Goal: Transaction & Acquisition: Purchase product/service

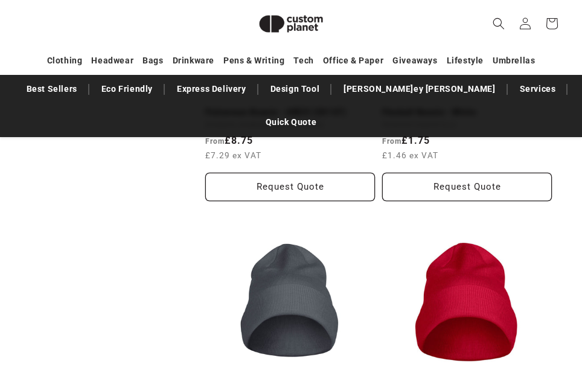
scroll to position [709, 0]
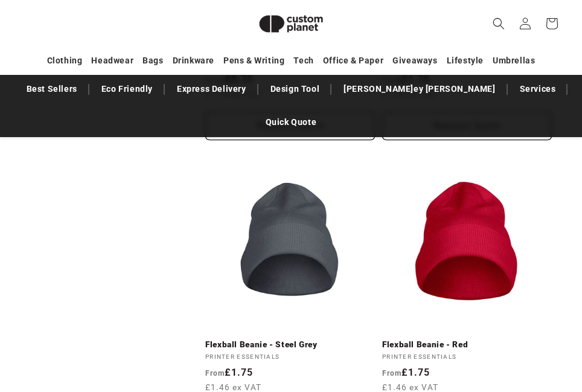
click at [443, 339] on link "Flexball Beanie - Red" at bounding box center [467, 344] width 170 height 11
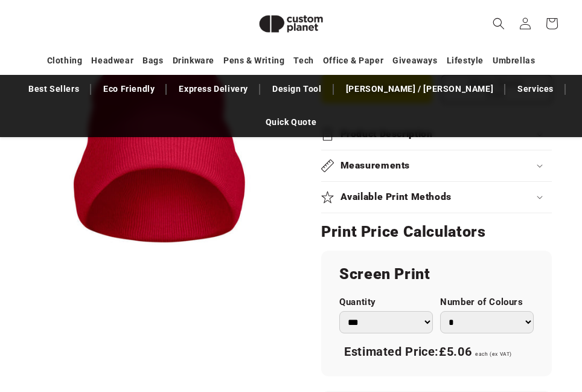
scroll to position [709, 0]
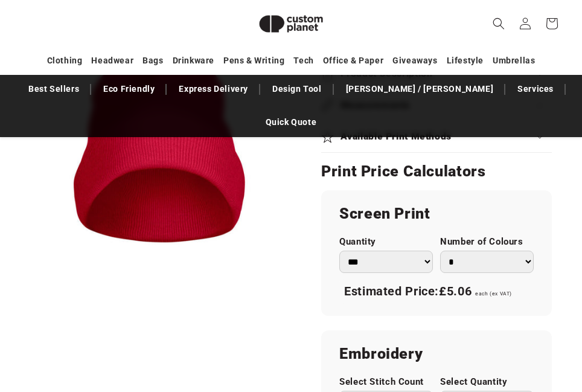
click at [525, 251] on select "* * * * * * *" at bounding box center [487, 262] width 94 height 22
click at [440, 251] on select "* * * * * * *" at bounding box center [487, 262] width 94 height 22
click at [528, 251] on select "* * * * * * *" at bounding box center [487, 262] width 94 height 22
select select "*"
click at [440, 251] on select "* * * * * * *" at bounding box center [487, 262] width 94 height 22
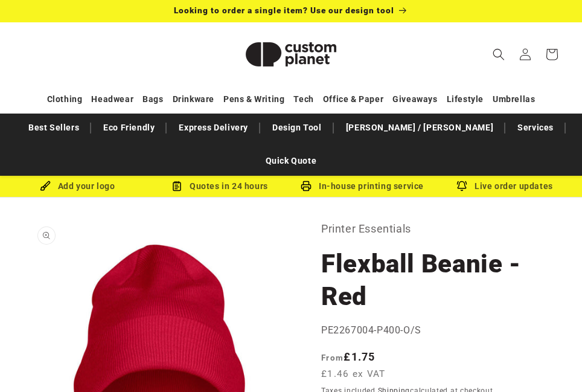
scroll to position [0, 0]
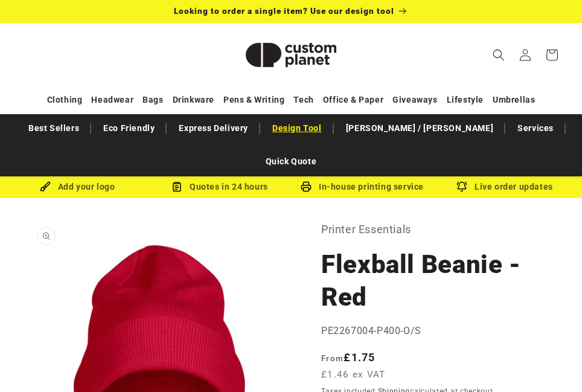
click at [293, 124] on link "Design Tool" at bounding box center [297, 128] width 62 height 21
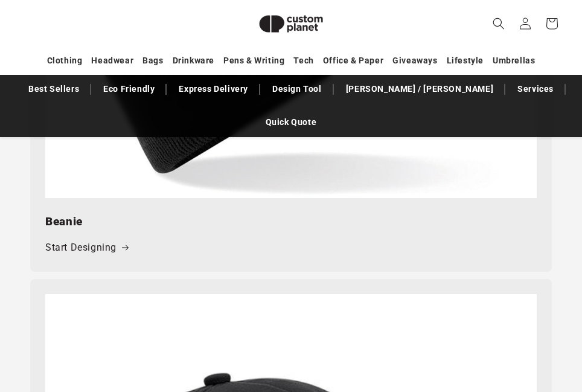
scroll to position [7014, 0]
